Goal: Task Accomplishment & Management: Manage account settings

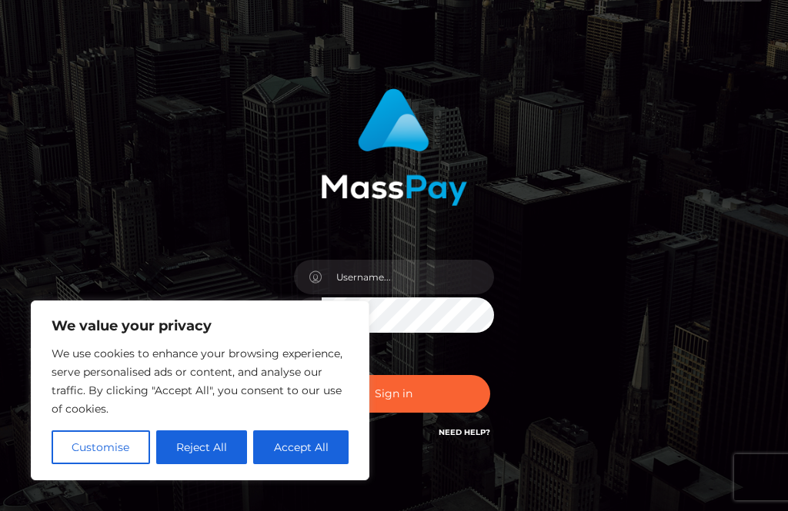
scroll to position [38, 0]
click at [92, 451] on button "Customise" at bounding box center [101, 448] width 98 height 34
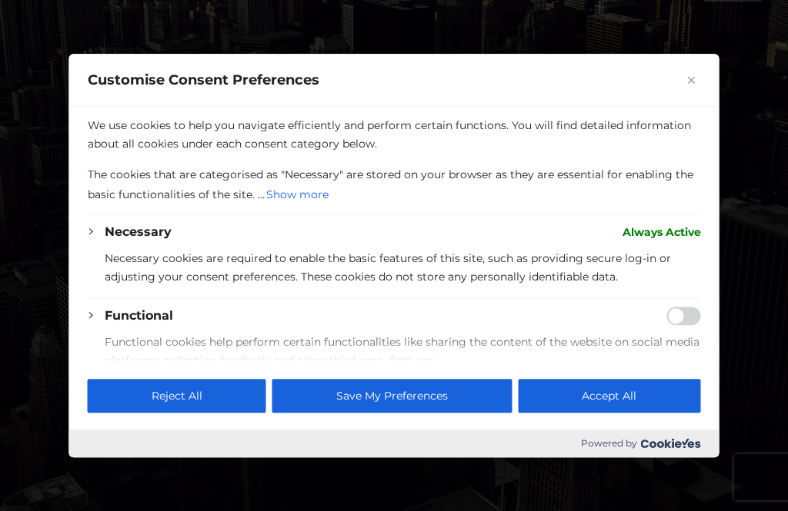
click at [126, 413] on button "Reject All" at bounding box center [177, 396] width 178 height 34
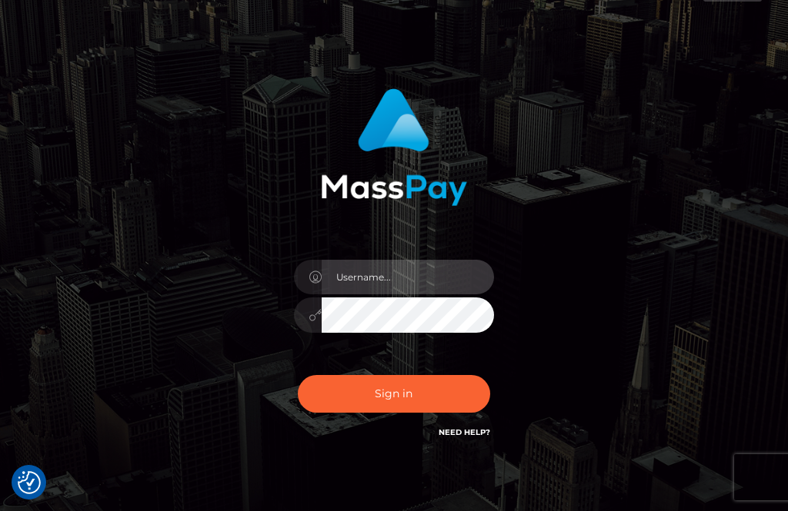
click at [439, 291] on input "text" at bounding box center [408, 277] width 172 height 35
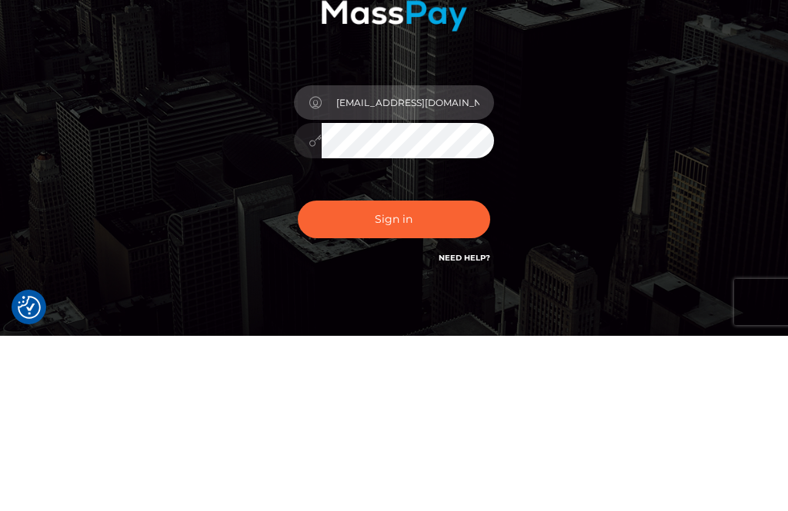
type input "ktgylling@gmail.com"
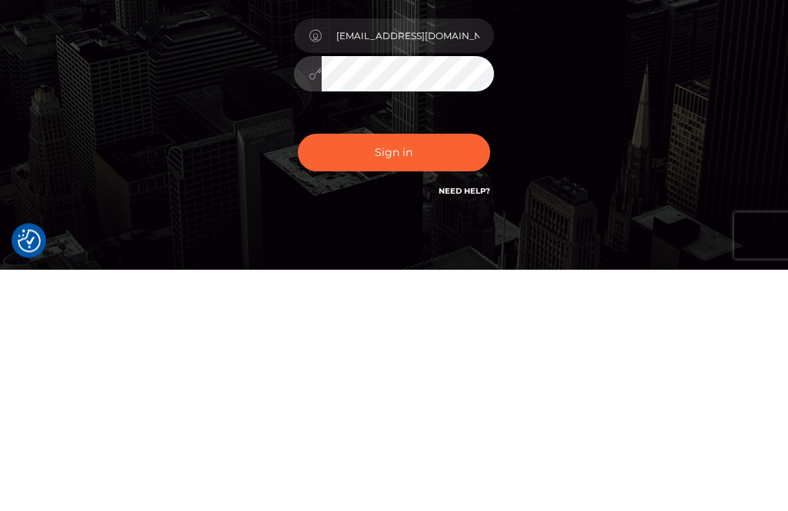
click at [453, 376] on button "Sign in" at bounding box center [394, 395] width 192 height 38
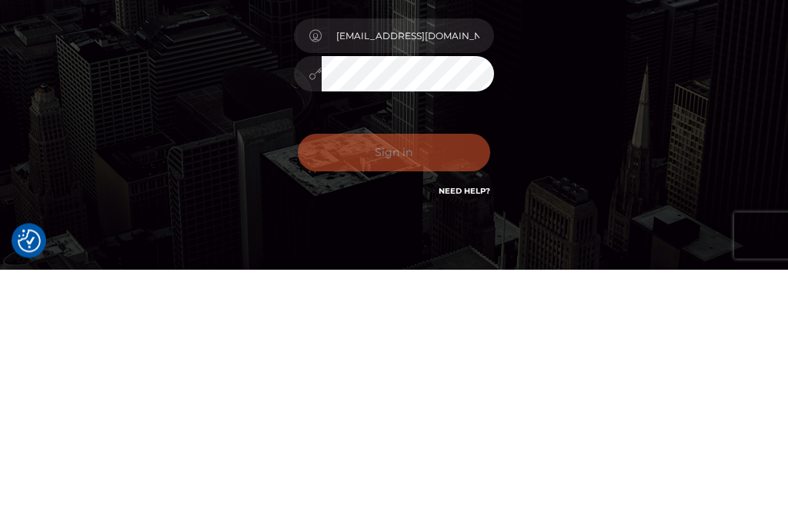
scroll to position [109, 0]
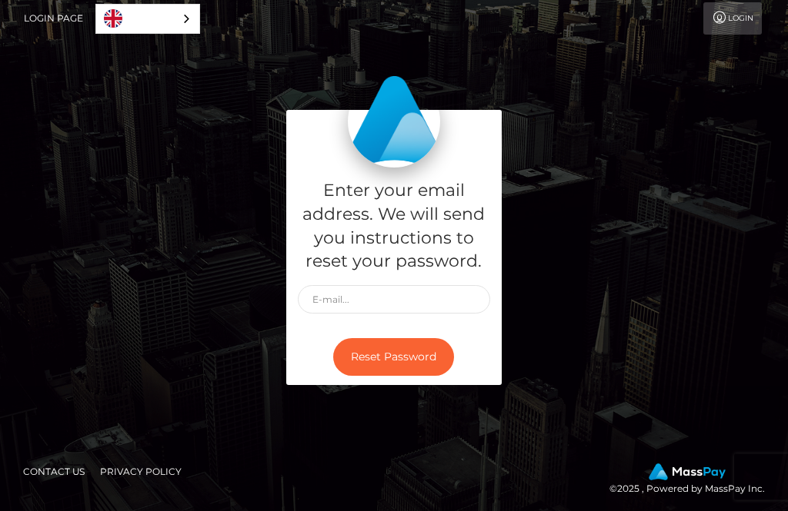
scroll to position [37, 0]
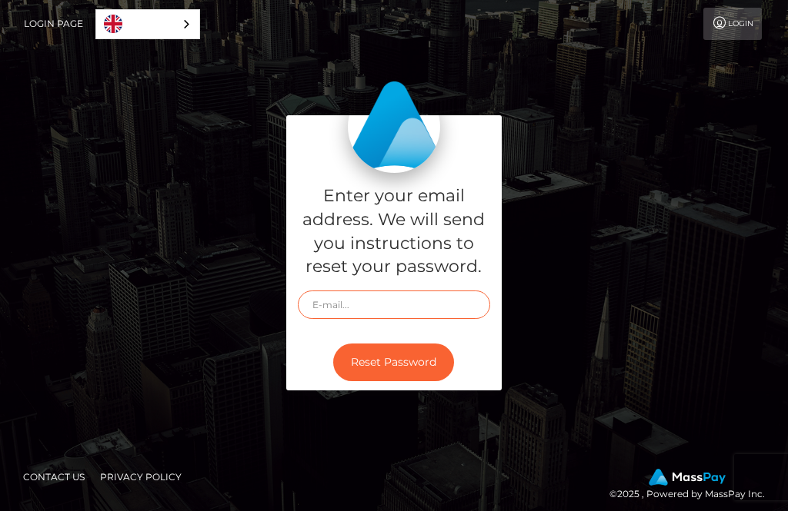
click at [445, 314] on input "text" at bounding box center [394, 305] width 192 height 28
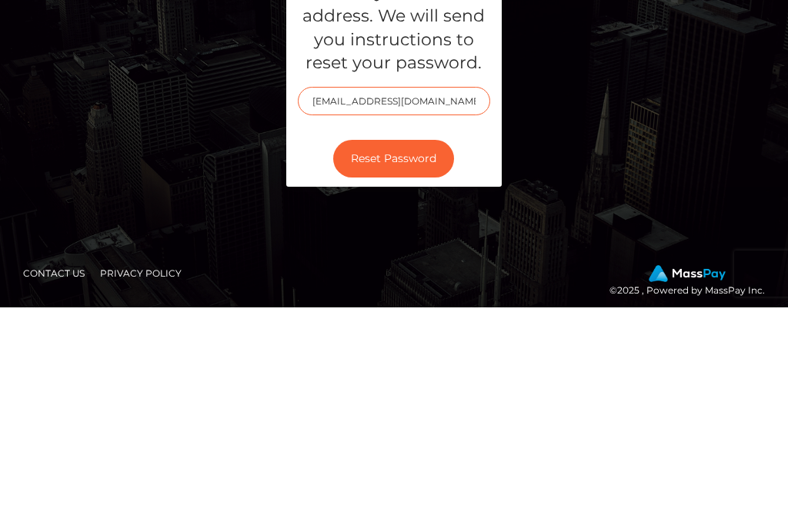
type input "[EMAIL_ADDRESS][DOMAIN_NAME]"
click at [430, 344] on button "Reset Password" at bounding box center [393, 363] width 121 height 38
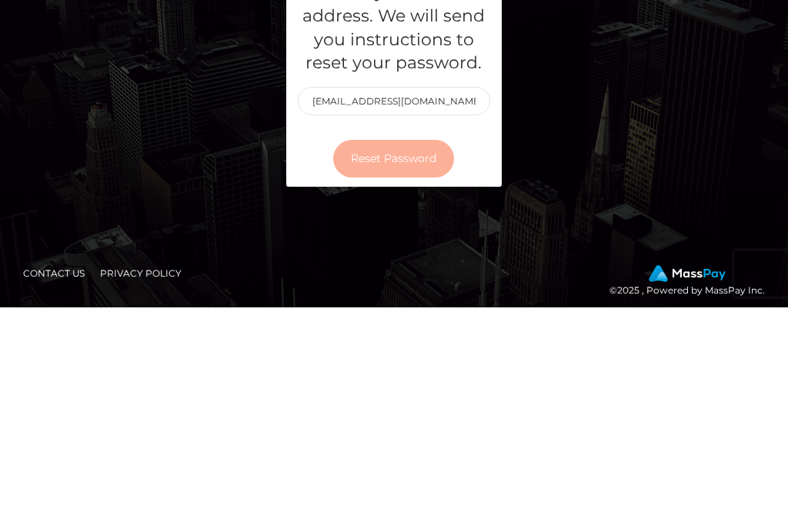
scroll to position [49, 0]
